Goal: Transaction & Acquisition: Purchase product/service

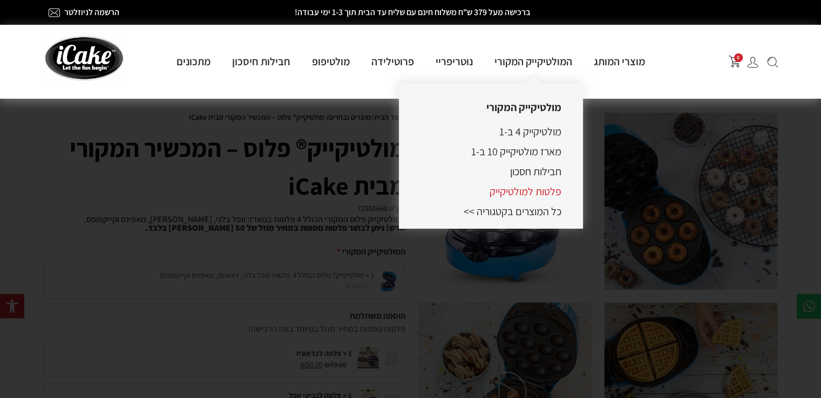
click at [531, 194] on link "פלטות למולטיקייק" at bounding box center [526, 192] width 72 height 14
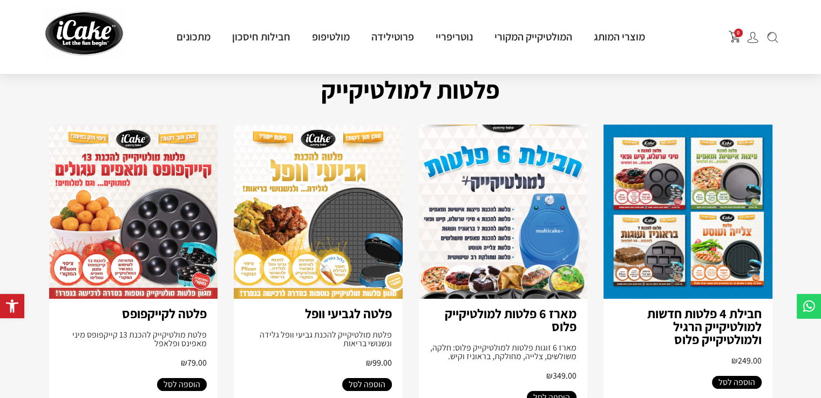
scroll to position [54, 0]
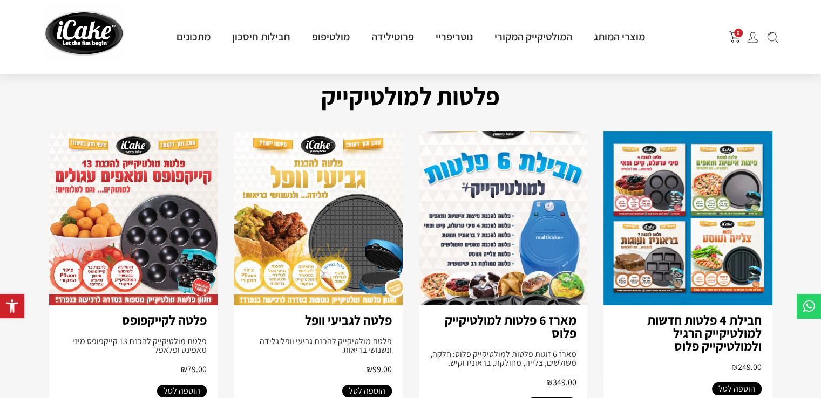
click at [311, 243] on img at bounding box center [318, 218] width 169 height 174
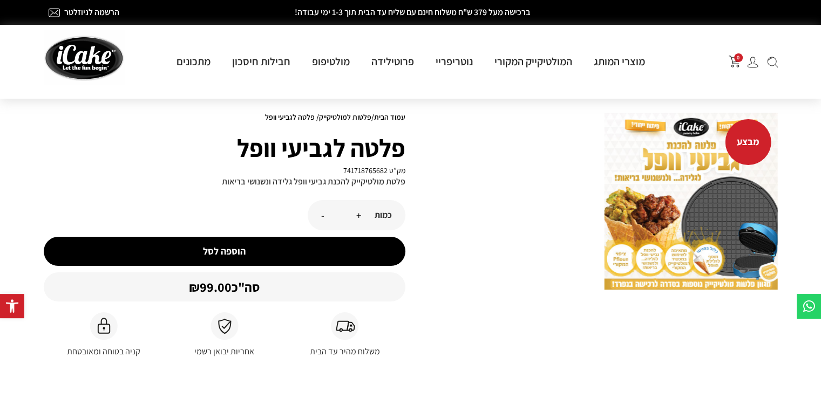
click at [679, 190] on img at bounding box center [691, 201] width 173 height 177
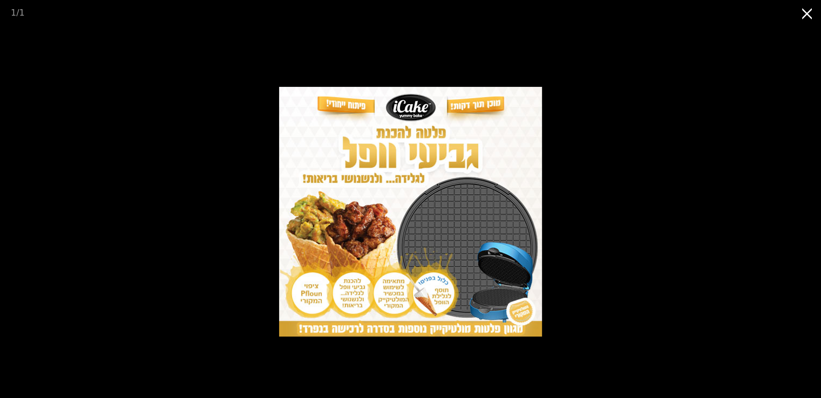
click at [799, 16] on button "Close gallery" at bounding box center [807, 12] width 27 height 25
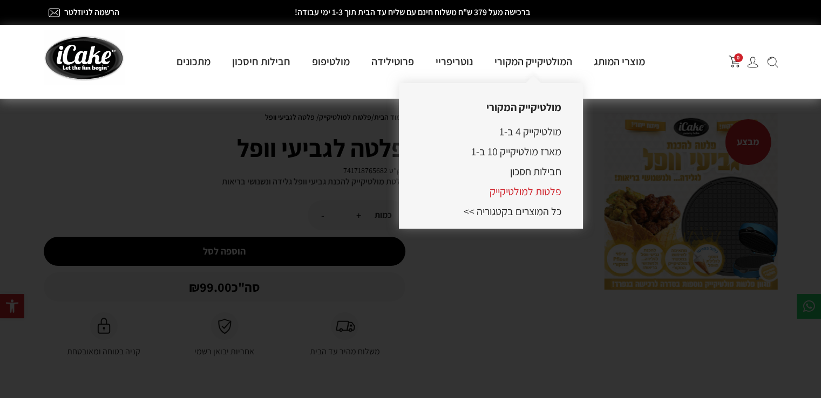
click at [524, 197] on link "פלטות למולטיקייק" at bounding box center [526, 192] width 72 height 14
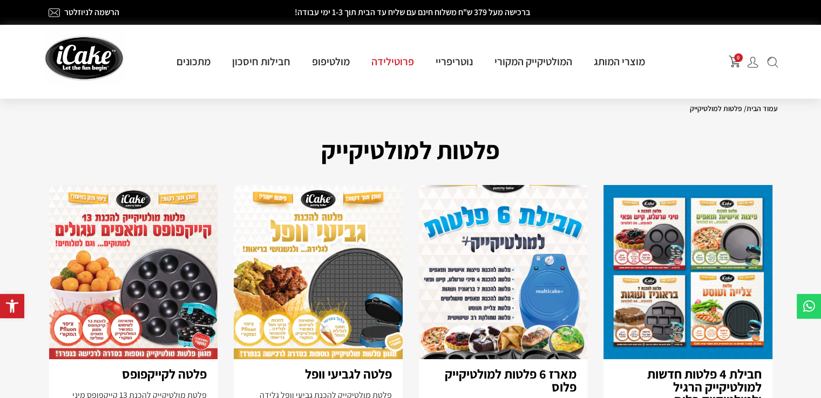
click at [382, 60] on link "פרוטילידה" at bounding box center [393, 62] width 64 height 14
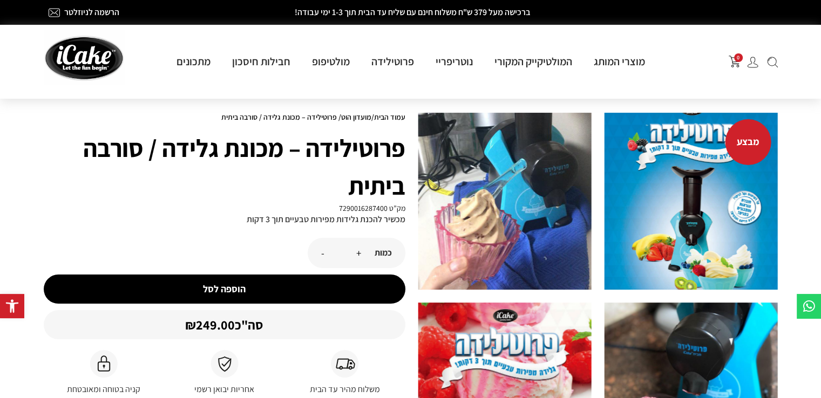
click at [751, 151] on div "מבצע" at bounding box center [749, 142] width 46 height 46
click at [749, 145] on h2 "מבצע" at bounding box center [748, 142] width 23 height 14
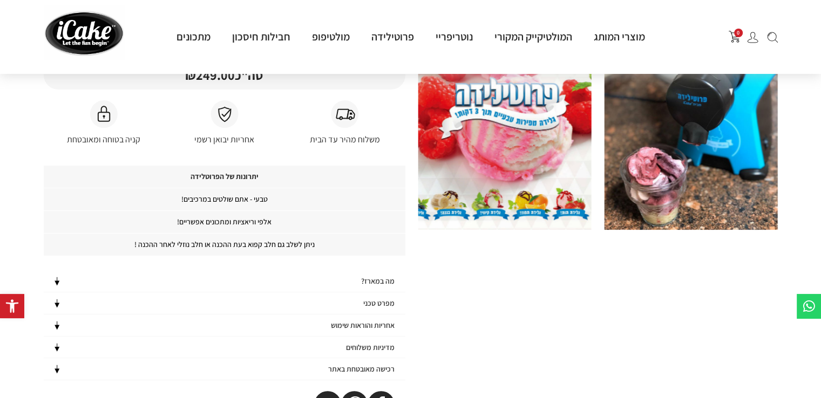
scroll to position [378, 0]
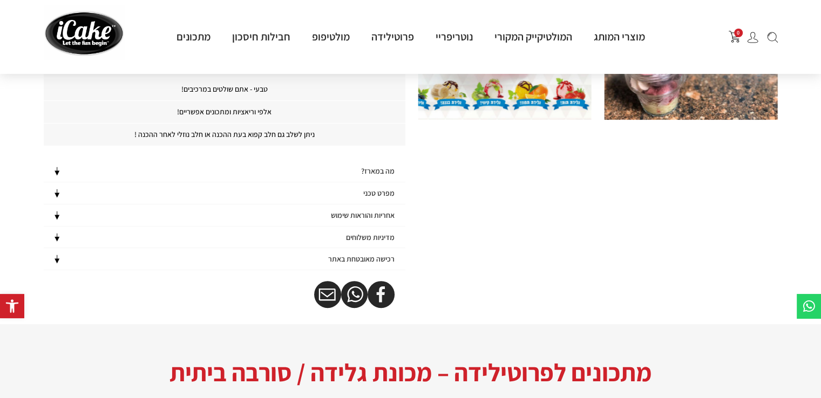
click at [384, 170] on h4 "מה במארז?" at bounding box center [377, 171] width 33 height 9
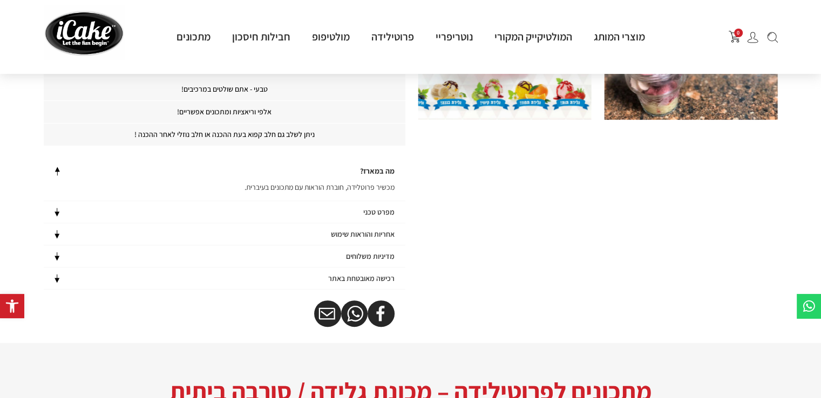
click at [390, 218] on div "מפרט טכני" at bounding box center [225, 212] width 362 height 22
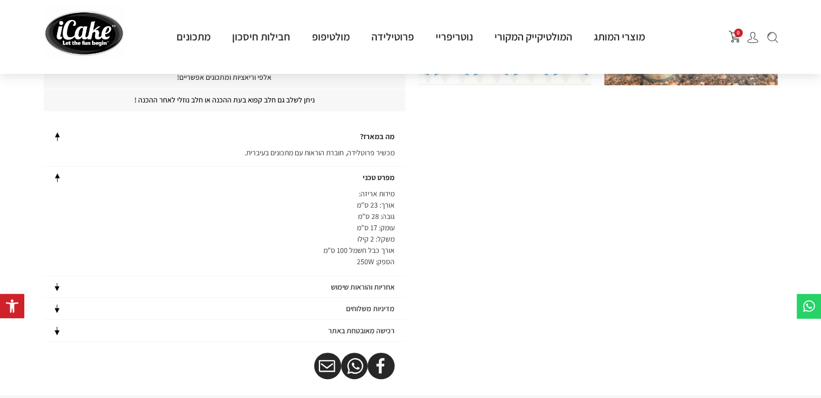
scroll to position [432, 0]
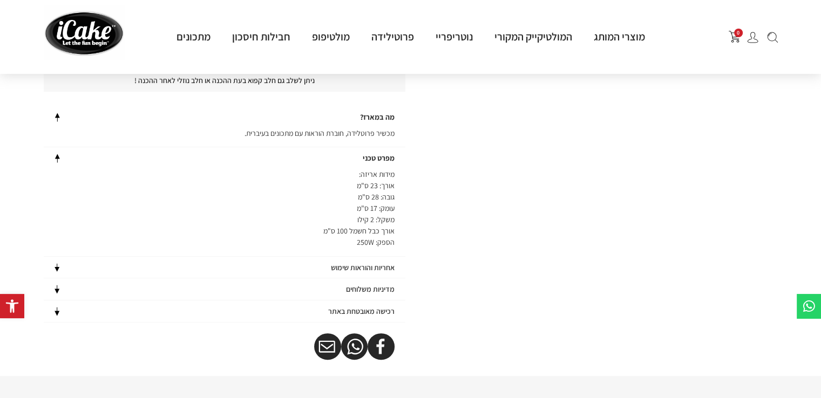
click at [388, 266] on h4 "אחריות והוראות שימוש" at bounding box center [363, 267] width 64 height 9
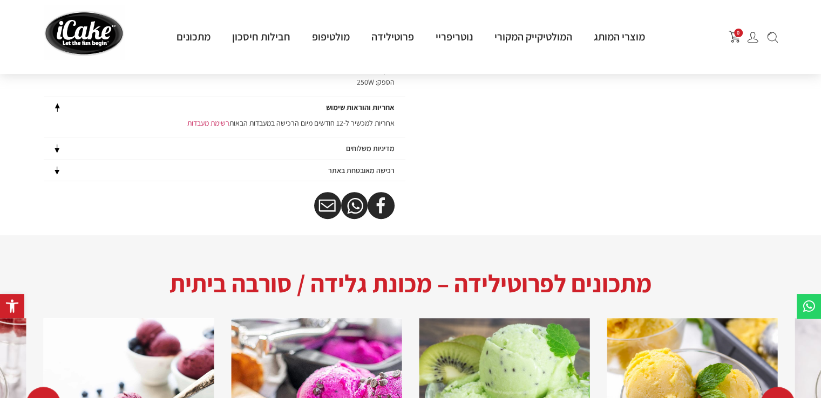
scroll to position [594, 0]
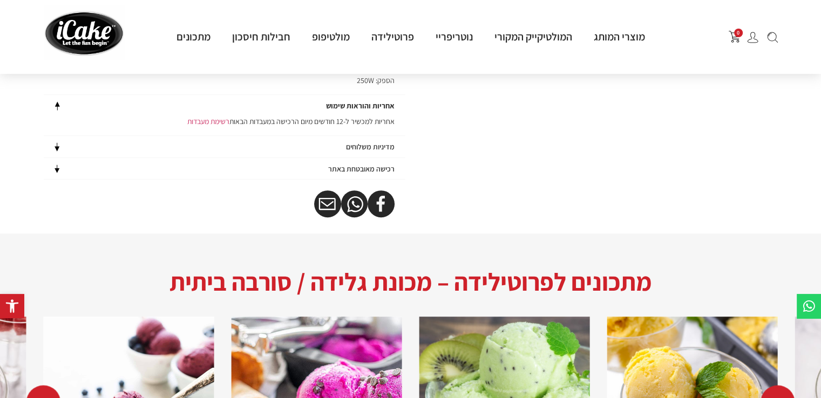
click at [385, 143] on h4 "מדיניות משלוחים" at bounding box center [370, 147] width 49 height 9
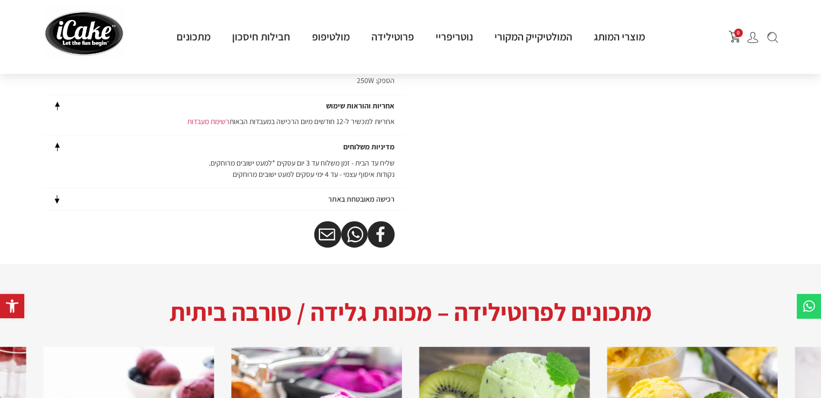
click at [370, 202] on h4 "רכישה מאובטחת באתר" at bounding box center [361, 199] width 66 height 9
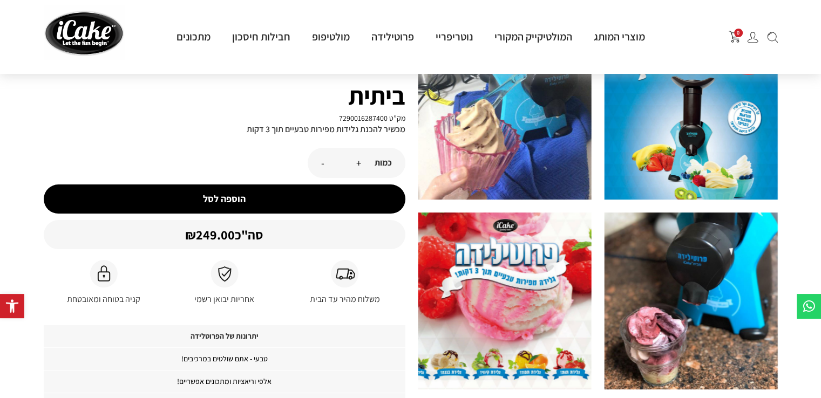
scroll to position [0, 0]
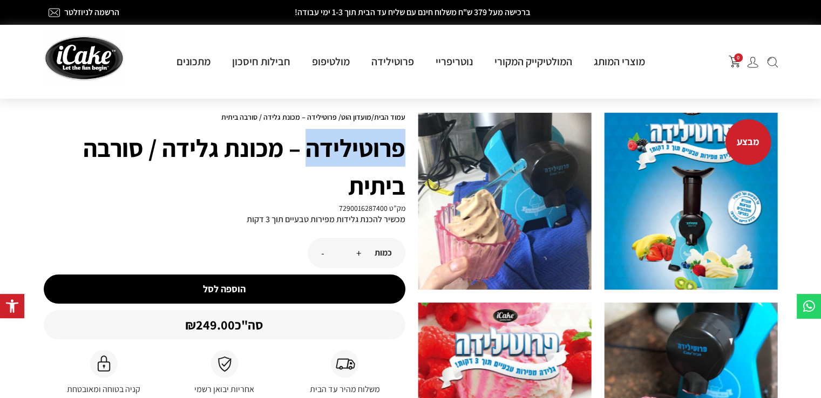
drag, startPoint x: 401, startPoint y: 148, endPoint x: 311, endPoint y: 146, distance: 90.2
click at [311, 146] on h1 "פרוטילידה – מכונת גלידה / סורבה ביתית" at bounding box center [225, 167] width 362 height 76
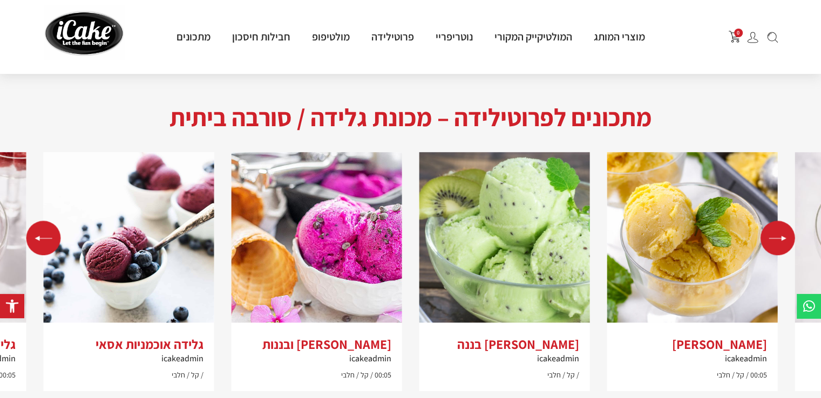
scroll to position [864, 0]
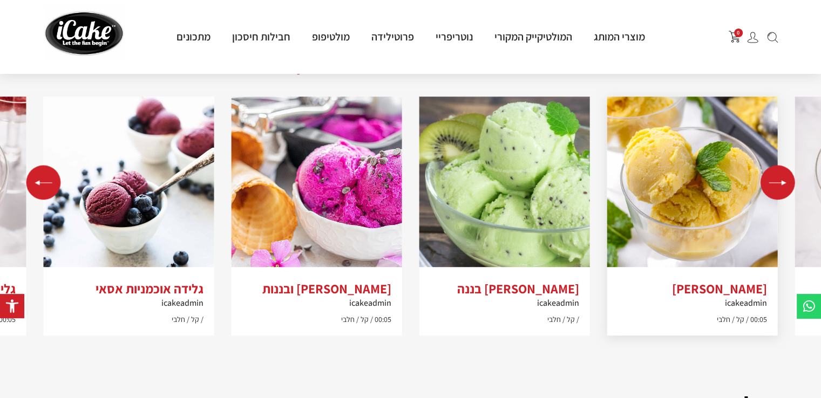
click at [728, 283] on h3 "[PERSON_NAME]" at bounding box center [693, 289] width 150 height 16
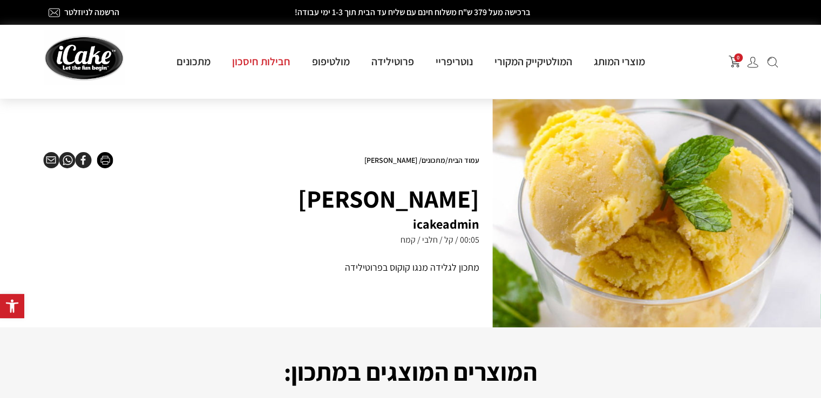
click at [268, 64] on link "חבילות חיסכון" at bounding box center [261, 62] width 80 height 14
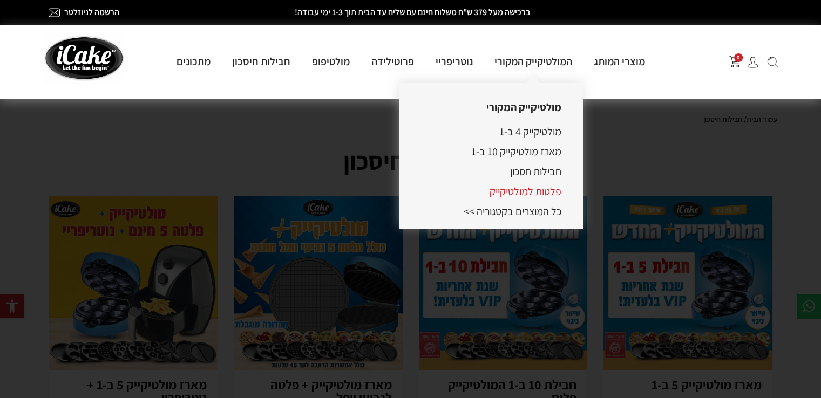
click at [539, 191] on link "פלטות למולטיקייק" at bounding box center [526, 192] width 72 height 14
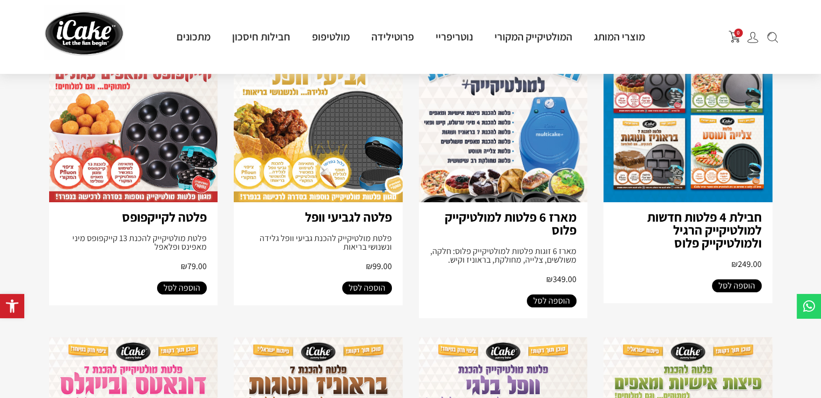
scroll to position [162, 0]
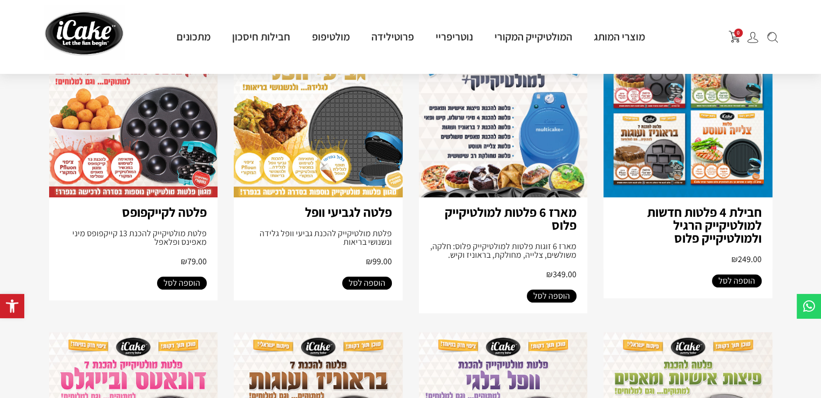
click at [557, 296] on span "הוספה לסל" at bounding box center [551, 296] width 37 height 13
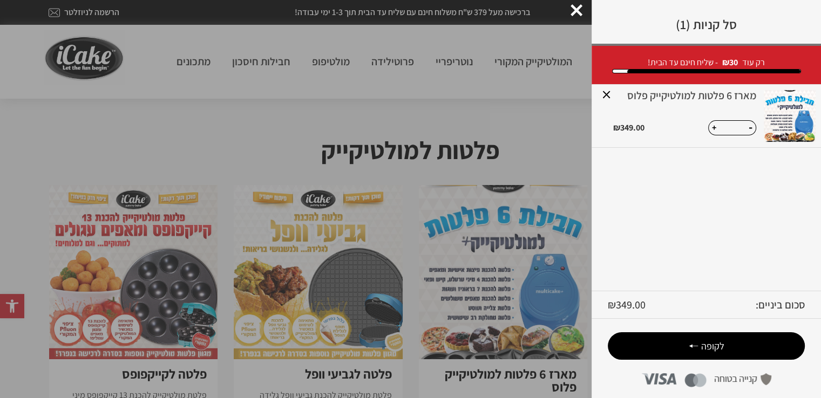
scroll to position [0, 0]
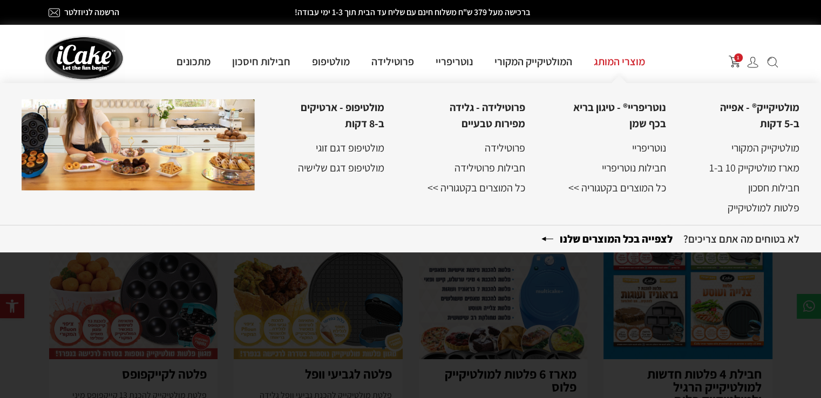
click at [620, 62] on link "מוצרי המותג" at bounding box center [619, 62] width 73 height 14
click at [628, 238] on b "לצפייה בכל המוצרים שלנו" at bounding box center [612, 239] width 143 height 14
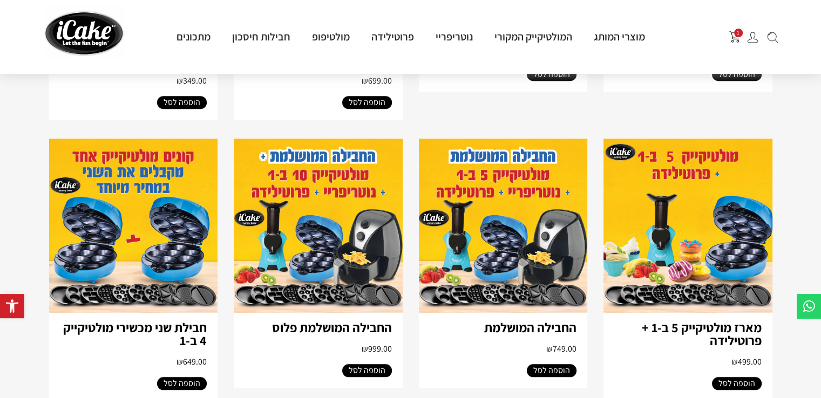
scroll to position [378, 0]
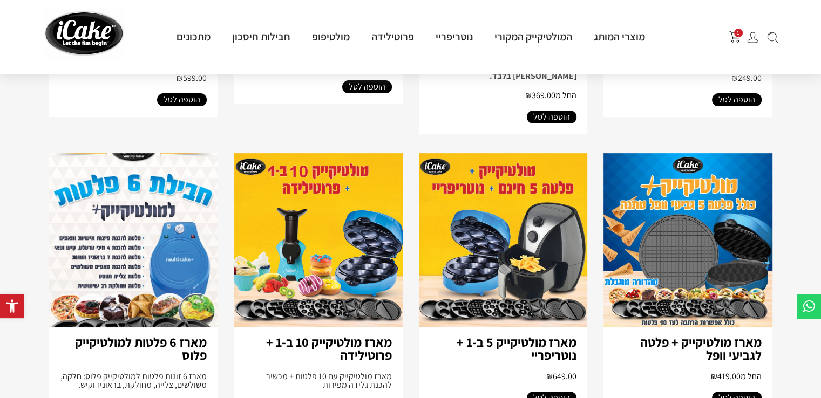
click at [734, 36] on span "1" at bounding box center [738, 33] width 9 height 9
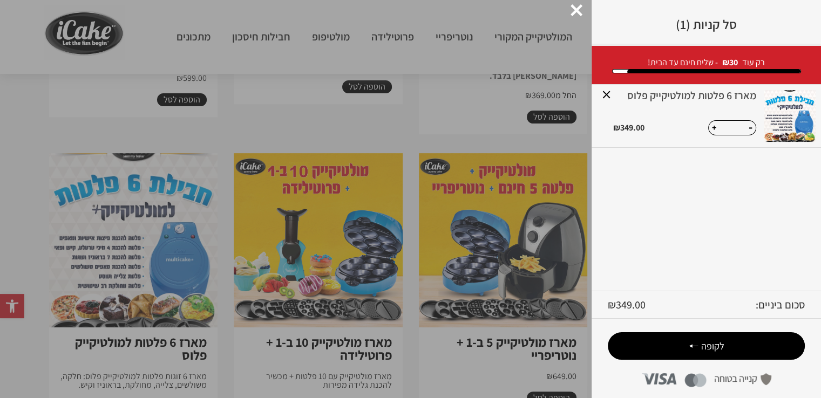
click at [776, 110] on img at bounding box center [790, 116] width 52 height 52
click at [713, 98] on link "מארז 6 פלטות למולטיקייק פלוס" at bounding box center [684, 95] width 143 height 11
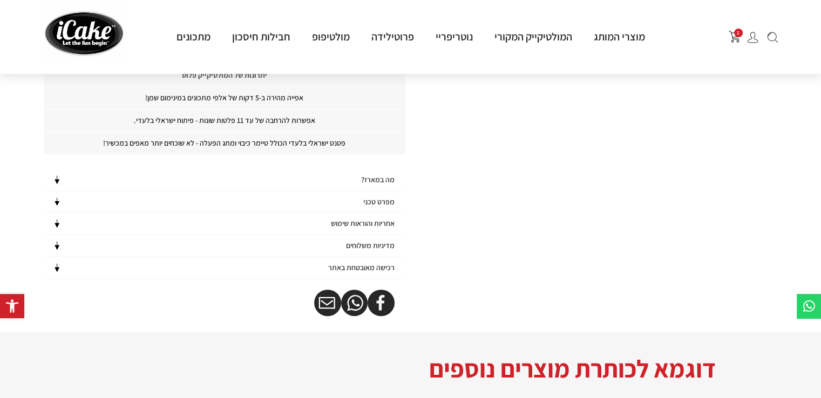
scroll to position [324, 0]
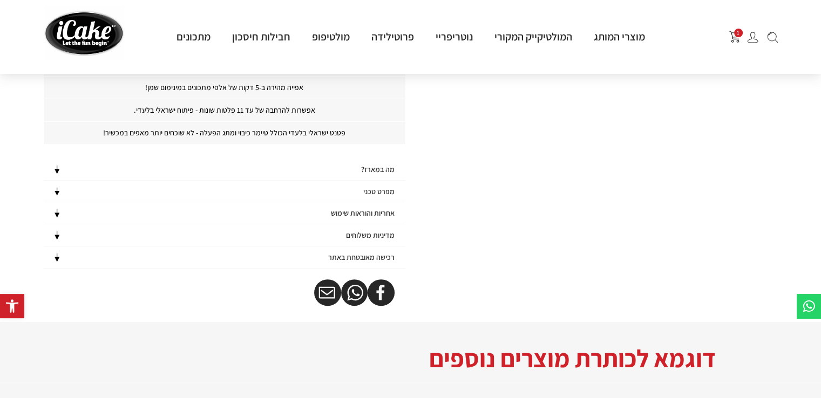
click at [378, 171] on h4 "מה במארז?" at bounding box center [377, 169] width 33 height 9
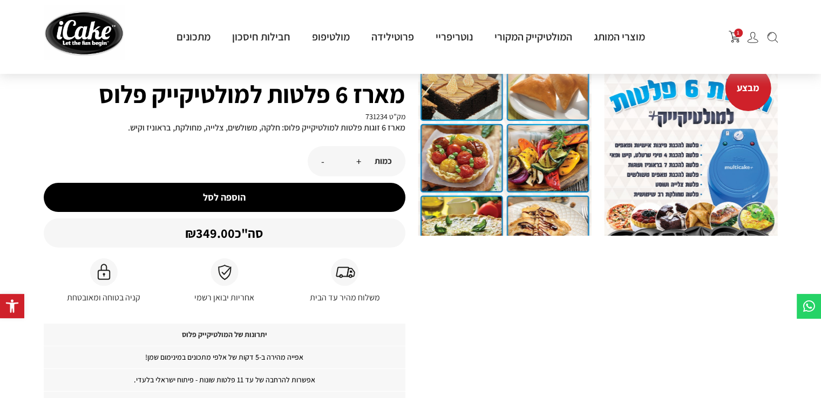
scroll to position [0, 0]
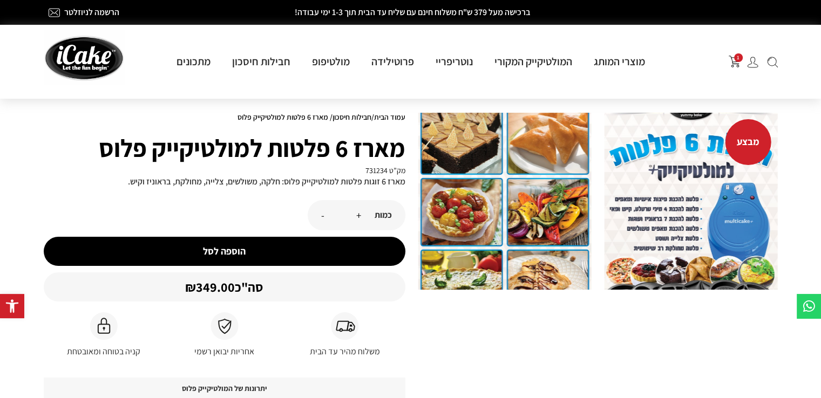
click at [233, 253] on button "הוספה לסל" at bounding box center [225, 251] width 362 height 29
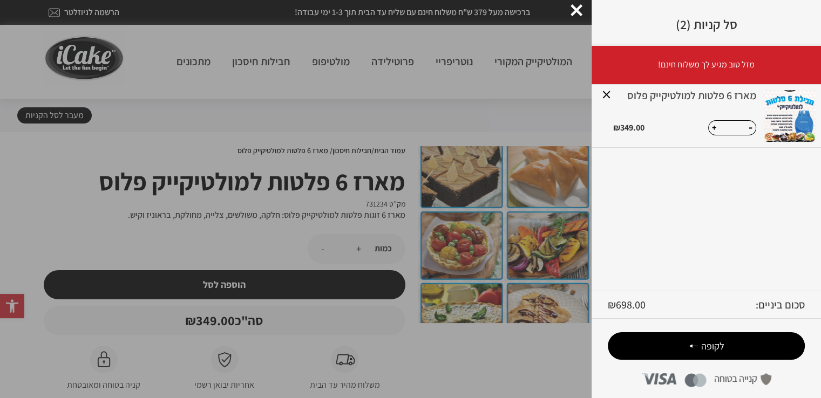
click at [749, 129] on button "-" at bounding box center [750, 127] width 11 height 12
click at [724, 346] on span "לקופה" at bounding box center [706, 346] width 151 height 12
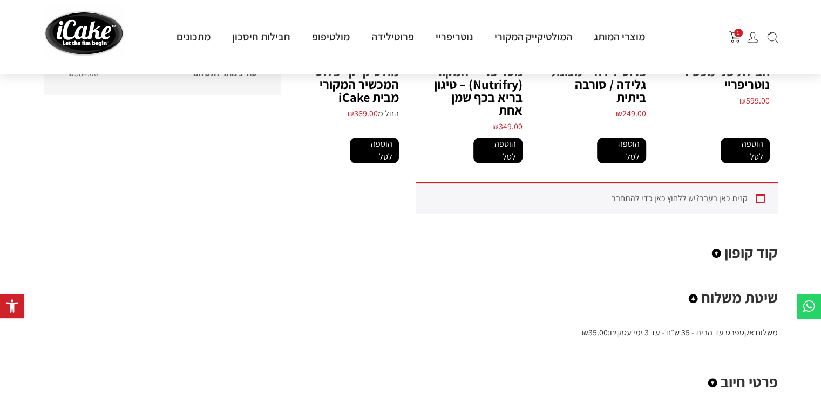
scroll to position [270, 0]
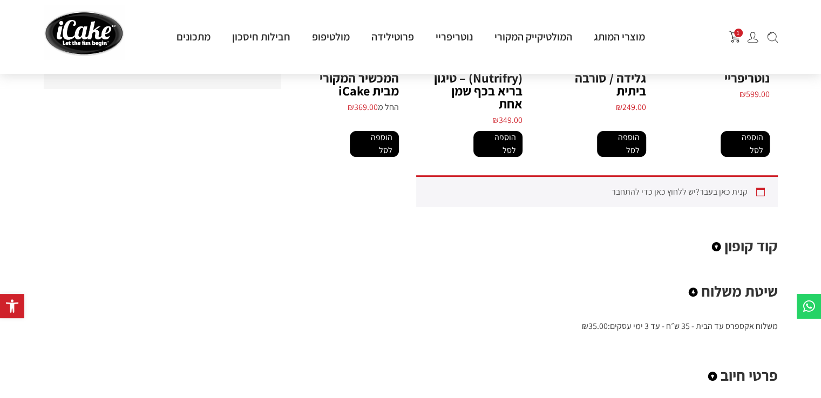
click at [716, 245] on icon at bounding box center [716, 247] width 4 height 5
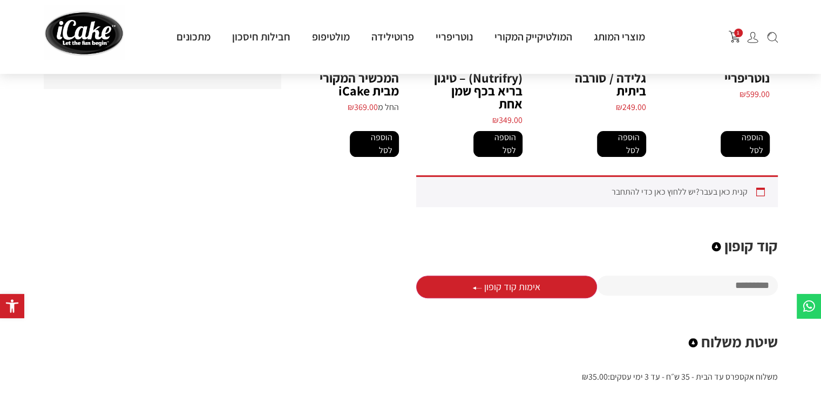
paste input "**********"
click at [514, 276] on button "אימות קוד קופון" at bounding box center [506, 287] width 181 height 23
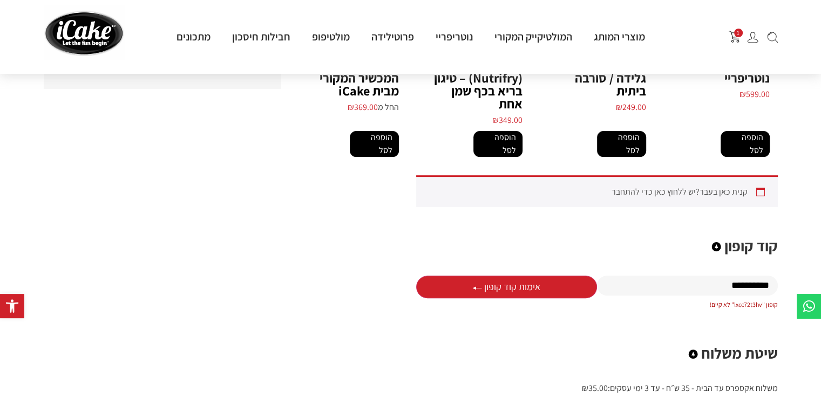
click at [650, 279] on input "**********" at bounding box center [687, 286] width 181 height 20
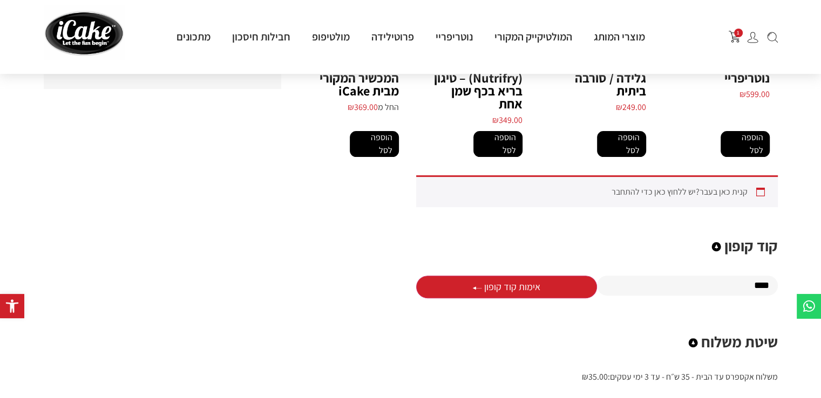
click at [516, 276] on button "אימות קוד קופון" at bounding box center [506, 287] width 181 height 23
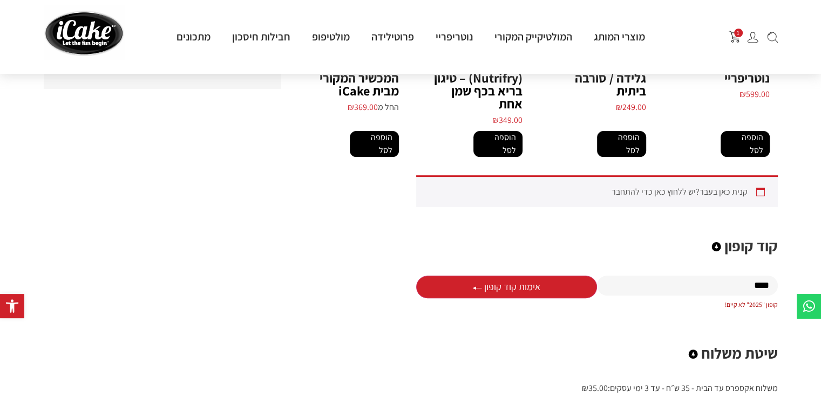
click at [675, 277] on input "****" at bounding box center [687, 286] width 181 height 20
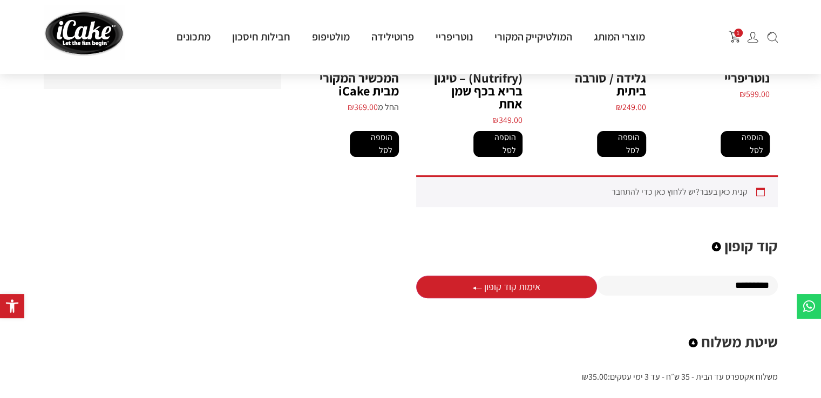
click at [498, 277] on button "אימות קוד קופון" at bounding box center [506, 287] width 181 height 23
click at [714, 276] on input "*********" at bounding box center [687, 286] width 181 height 20
paste input "text"
type input "******"
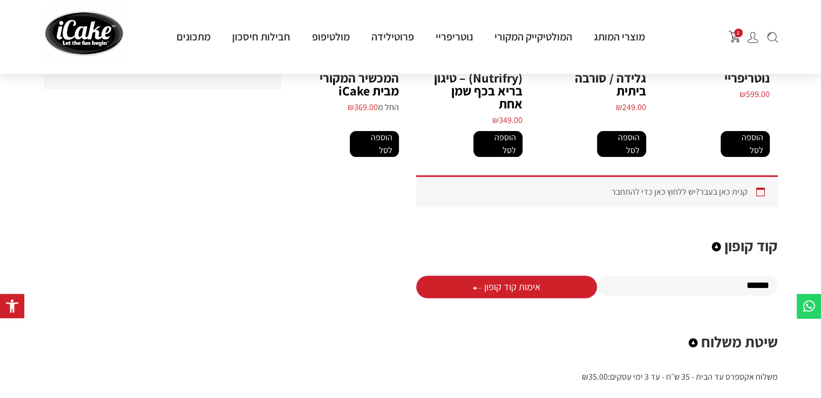
click at [513, 276] on button "אימות קוד קופון" at bounding box center [506, 287] width 181 height 23
